Goal: Information Seeking & Learning: Learn about a topic

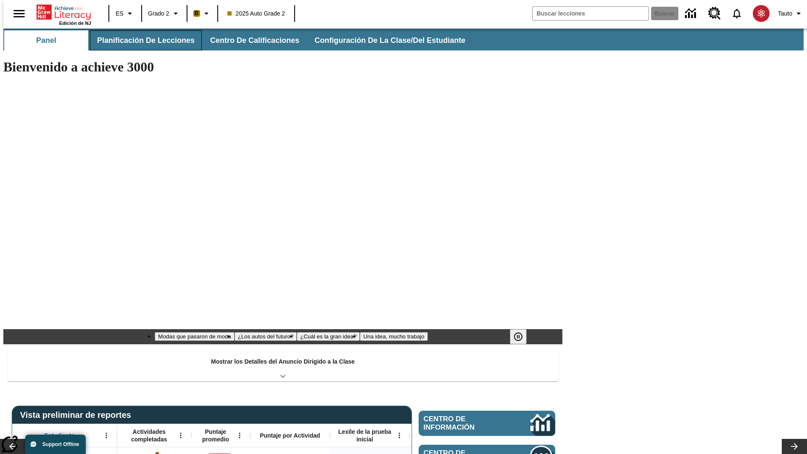
click at [141, 40] on span "Planificación de lecciones" at bounding box center [146, 41] width 98 height 10
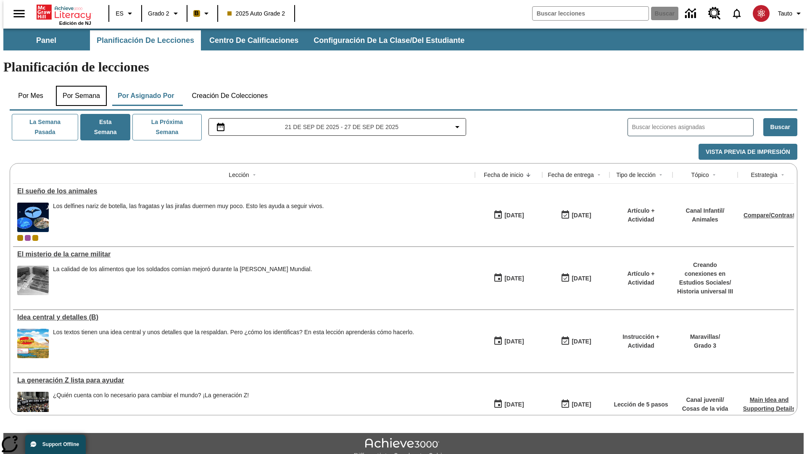
click at [79, 86] on button "Por semana" at bounding box center [81, 96] width 51 height 20
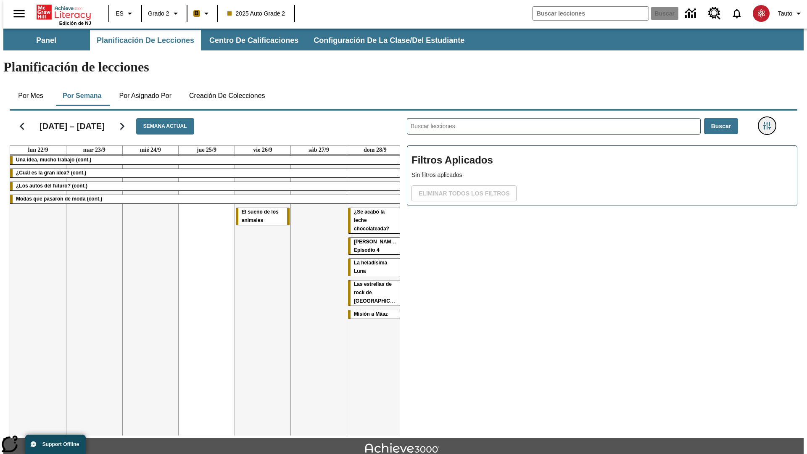
click at [770, 122] on icon "Menú lateral de filtros" at bounding box center [768, 126] width 8 height 8
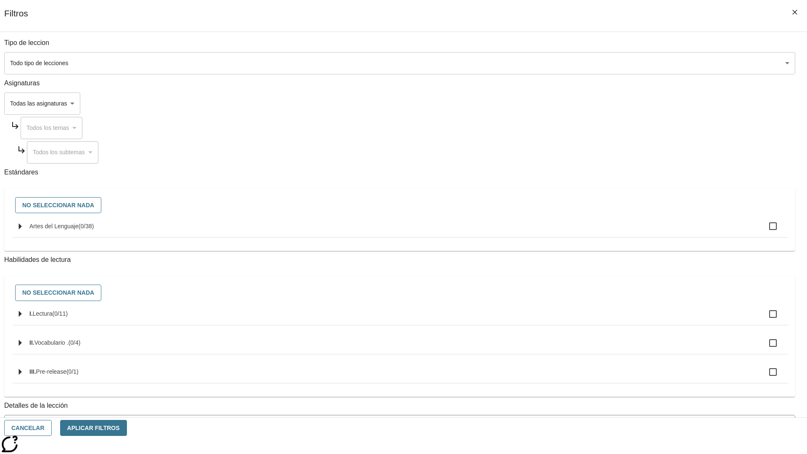
click at [606, 380] on body "Saltar al contenido principal Edición de NJ ES Grado 2 B 2025 Auto Grade 2 Busc…" at bounding box center [403, 261] width 801 height 464
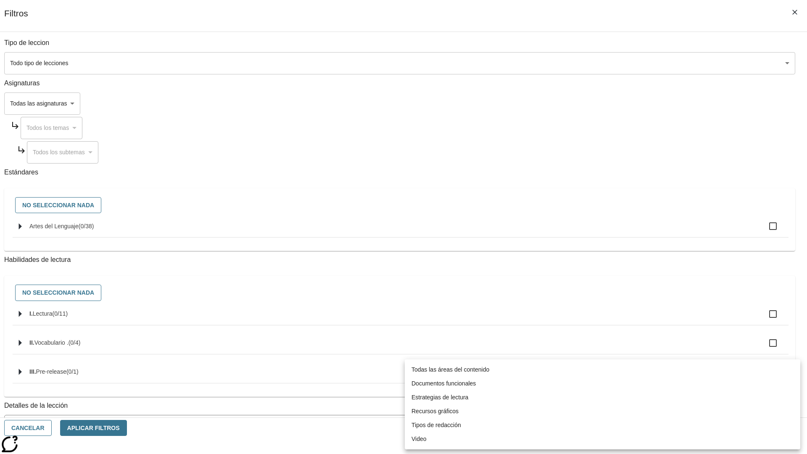
scroll to position [263, 0]
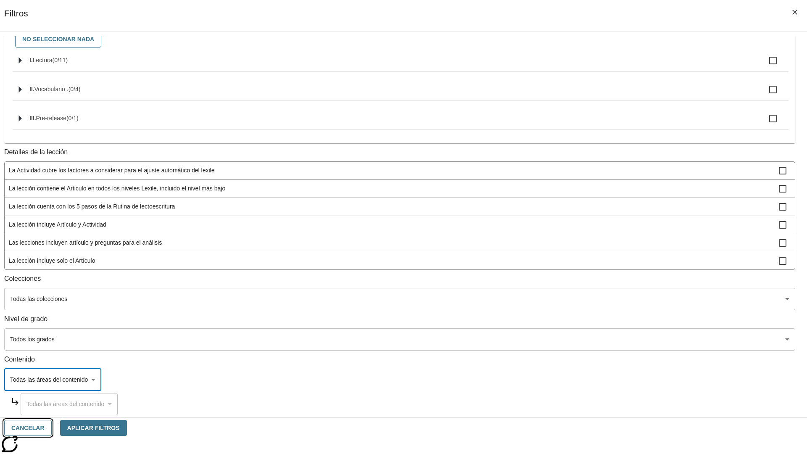
click at [52, 428] on button "Cancelar" at bounding box center [28, 428] width 48 height 16
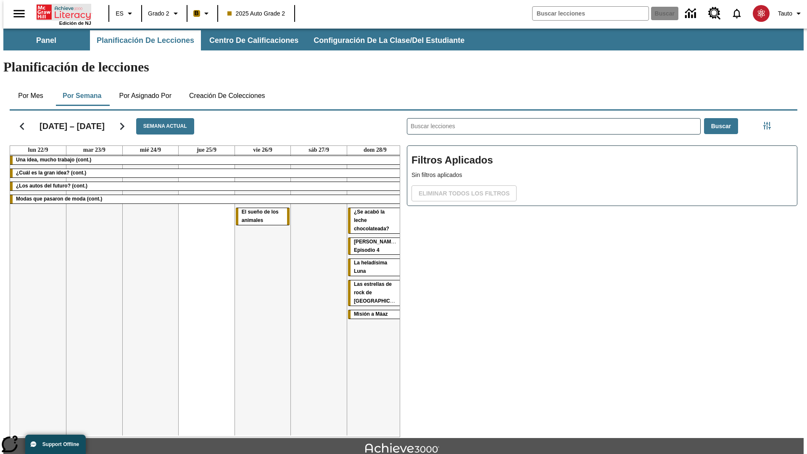
click at [61, 11] on icon "Portada" at bounding box center [65, 12] width 56 height 17
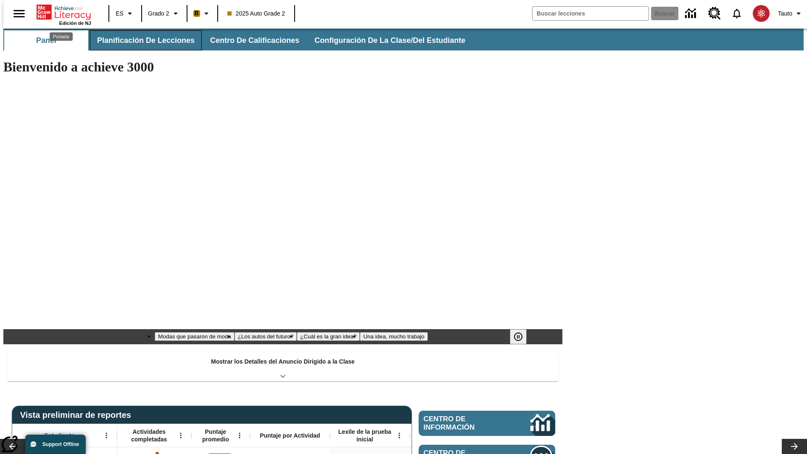
click at [141, 40] on span "Planificación de lecciones" at bounding box center [146, 41] width 98 height 10
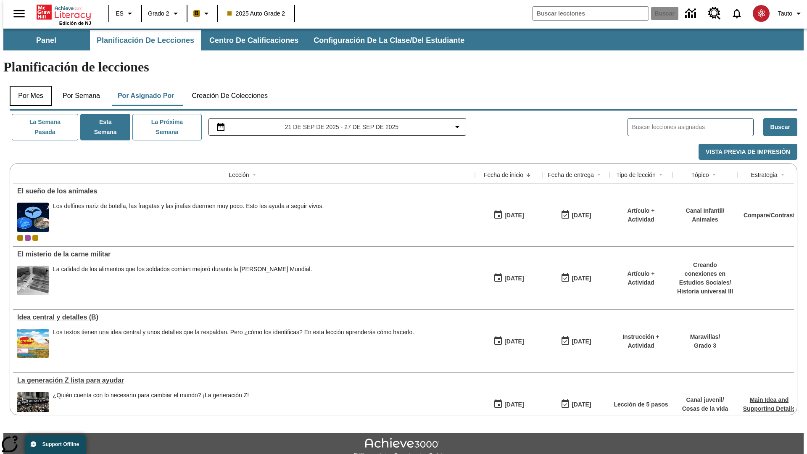
click at [27, 86] on button "Por mes" at bounding box center [31, 96] width 42 height 20
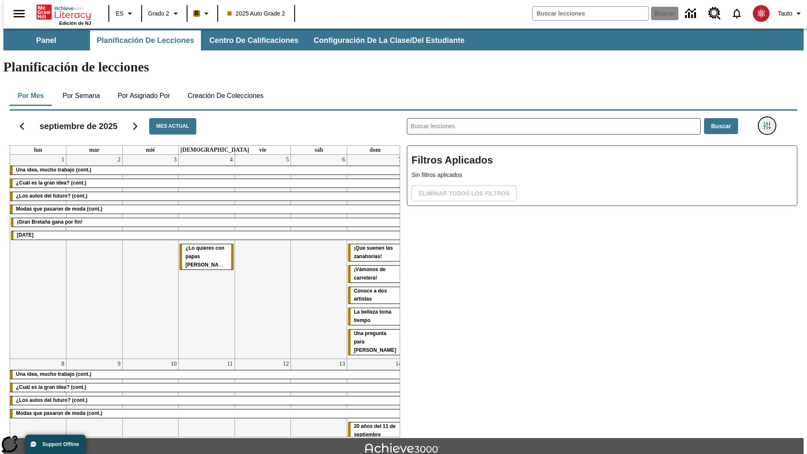
click at [770, 122] on icon "Menú lateral de filtros" at bounding box center [768, 126] width 8 height 8
